Goal: Information Seeking & Learning: Learn about a topic

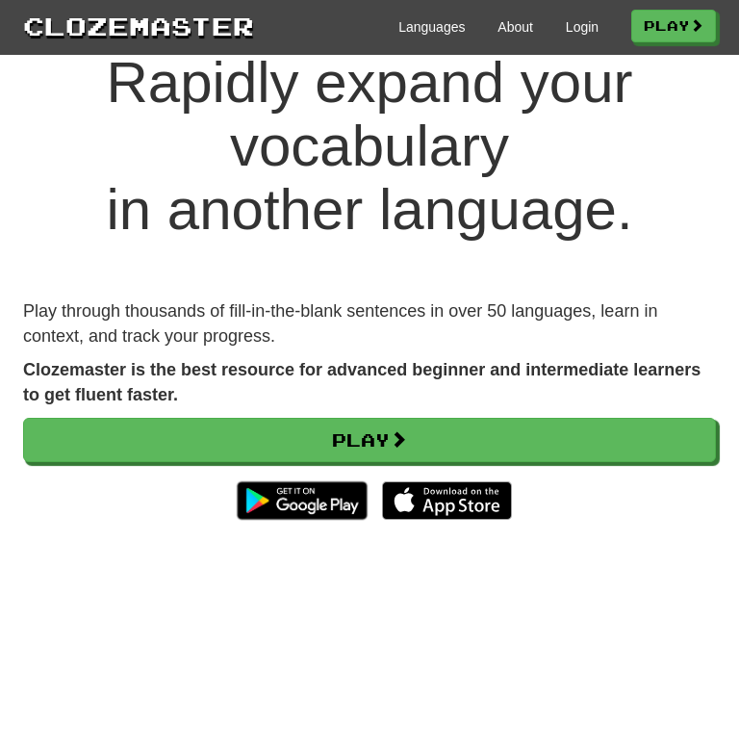
scroll to position [59, 0]
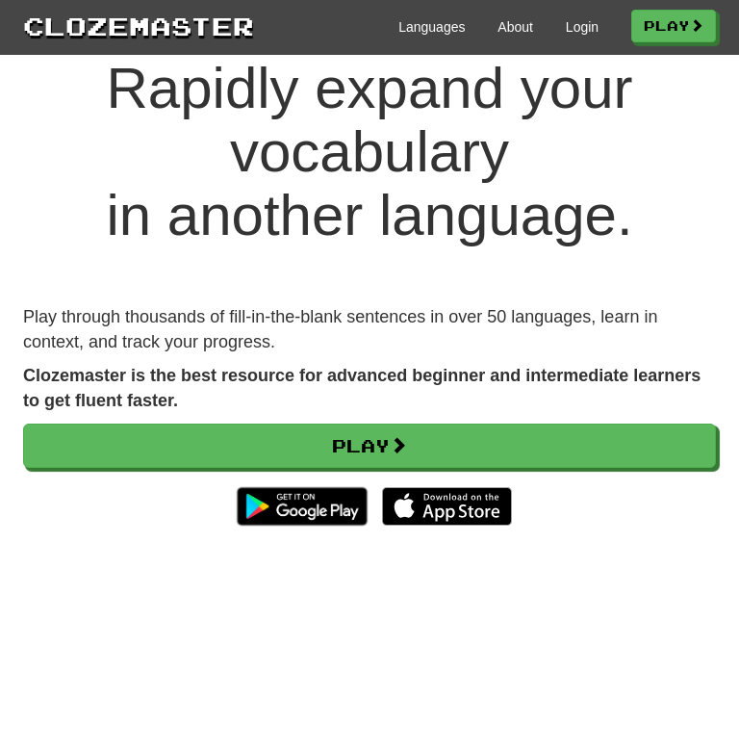
click at [269, 470] on div "Play" at bounding box center [369, 480] width 693 height 112
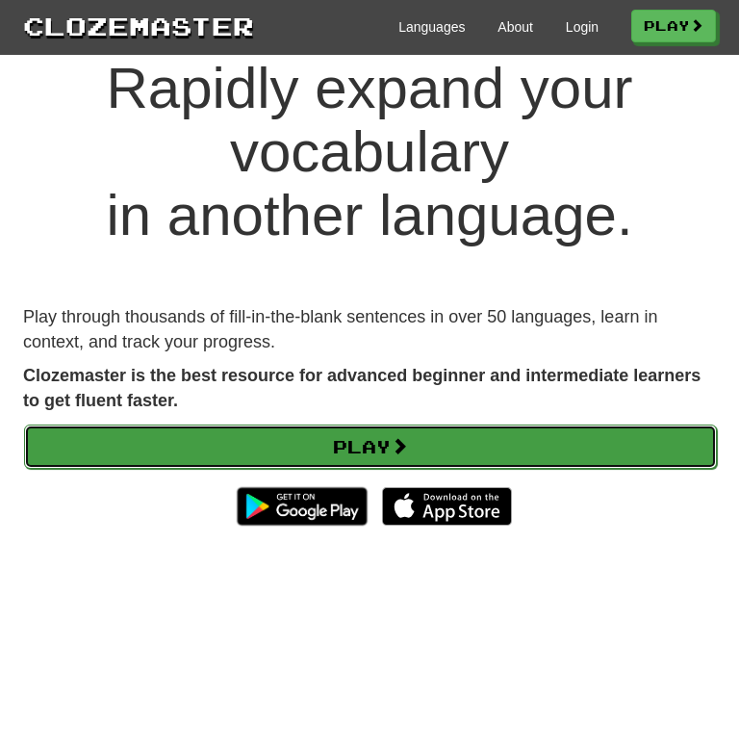
click at [281, 460] on link "Play" at bounding box center [370, 447] width 693 height 44
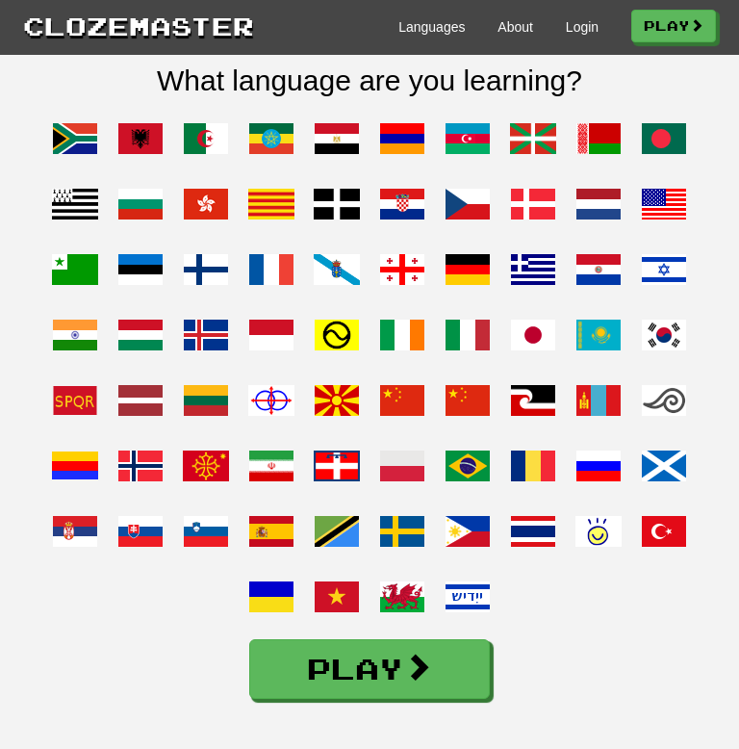
scroll to position [2079, 0]
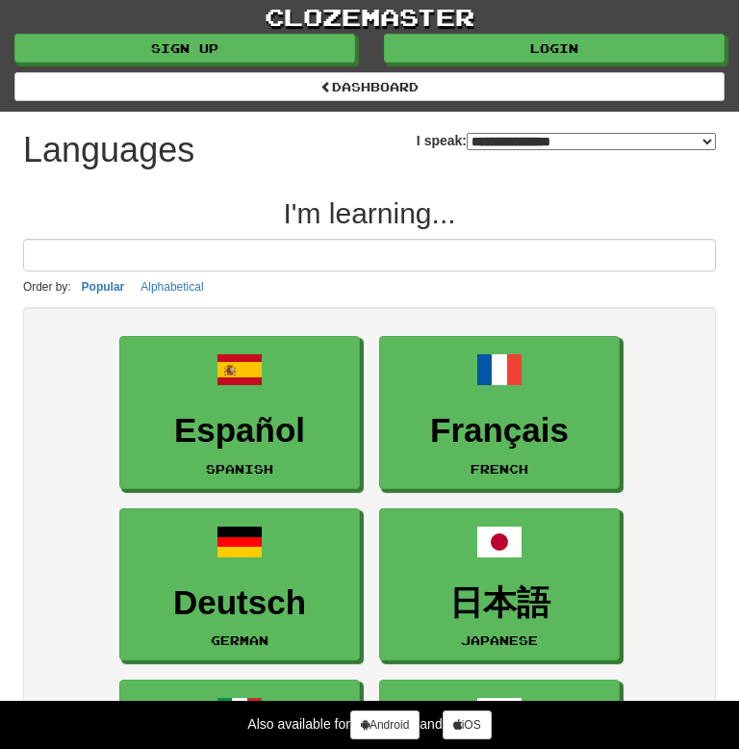
select select "*******"
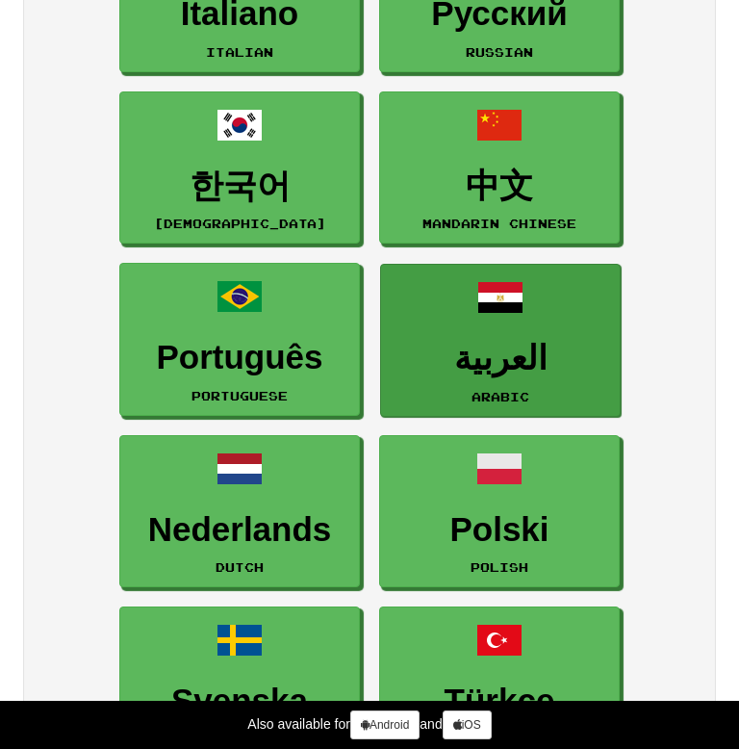
scroll to position [765, 0]
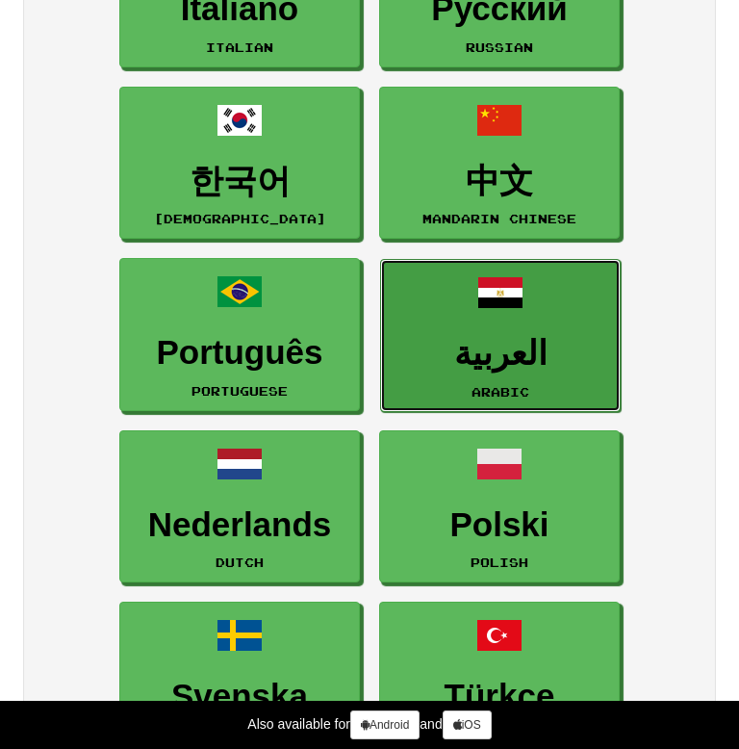
click at [485, 323] on link "العربية Arabic" at bounding box center [500, 335] width 241 height 153
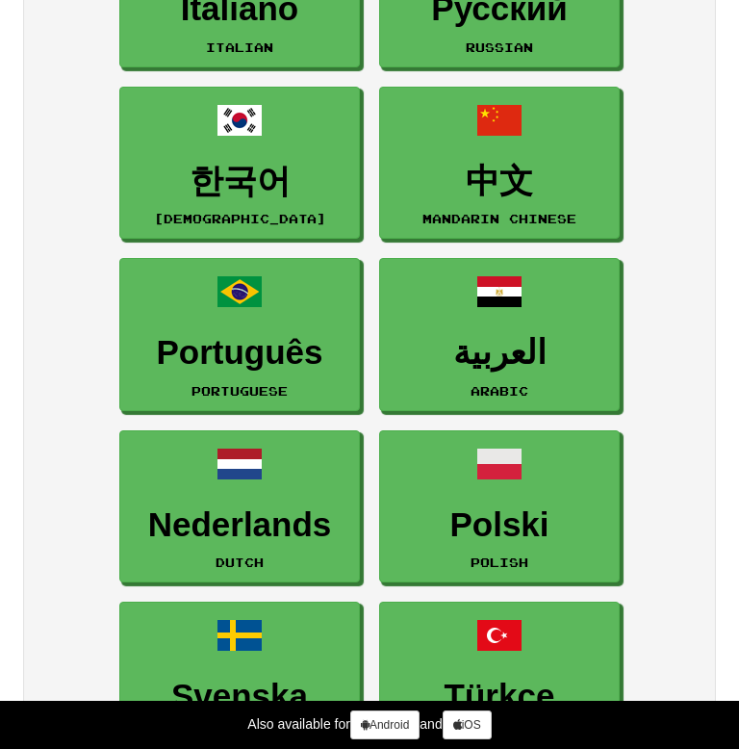
scroll to position [0, 0]
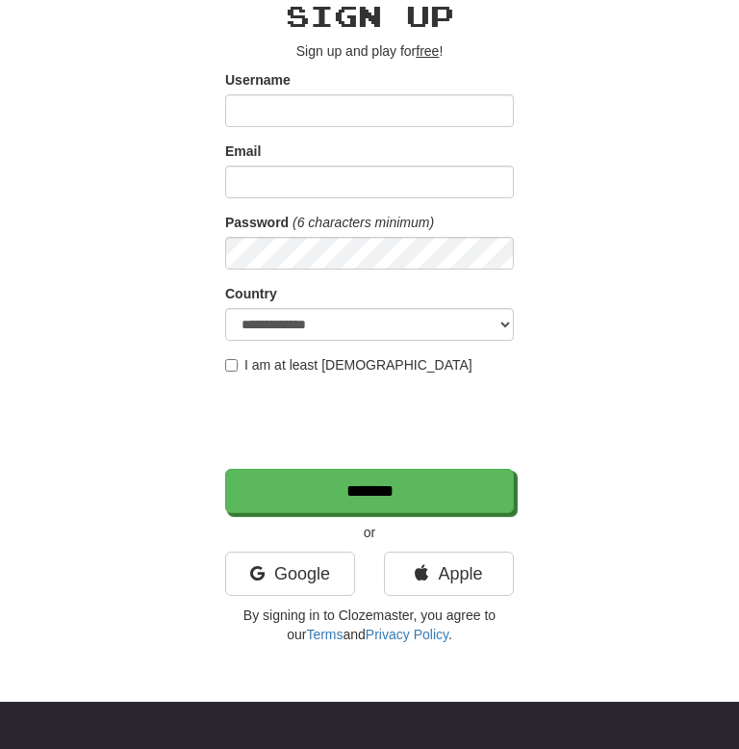
scroll to position [131, 0]
